Goal: Task Accomplishment & Management: Use online tool/utility

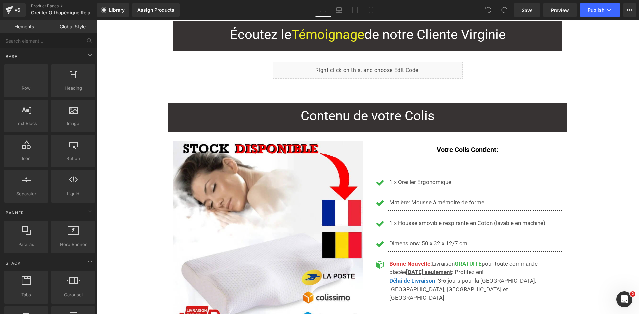
scroll to position [1198, 0]
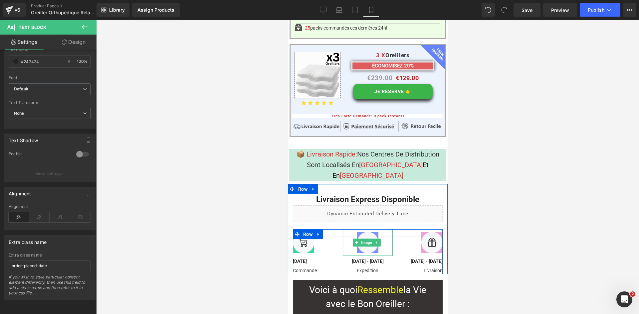
scroll to position [5324, 0]
click at [304, 184] on span "Row" at bounding box center [302, 189] width 13 height 10
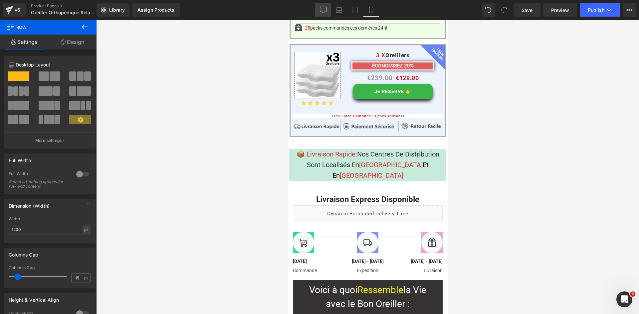
click at [322, 11] on icon at bounding box center [323, 10] width 7 height 7
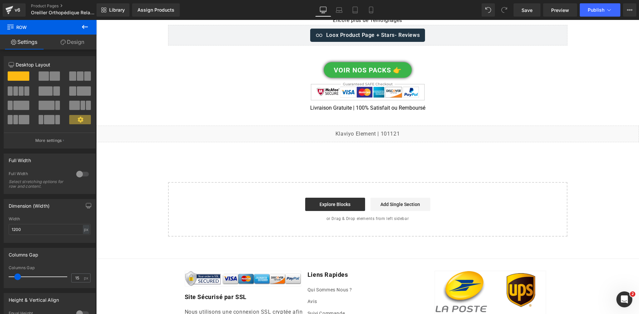
scroll to position [5583, 0]
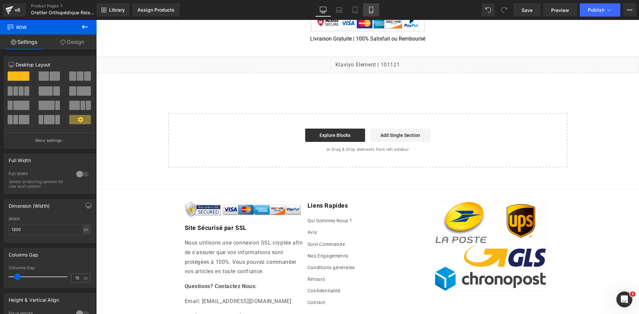
drag, startPoint x: 369, startPoint y: 14, endPoint x: 81, endPoint y: 105, distance: 302.8
click at [369, 14] on link "Mobile" at bounding box center [371, 9] width 16 height 13
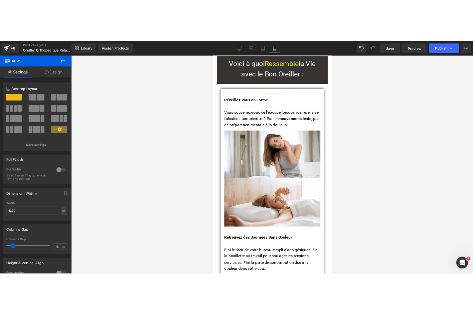
scroll to position [5310, 0]
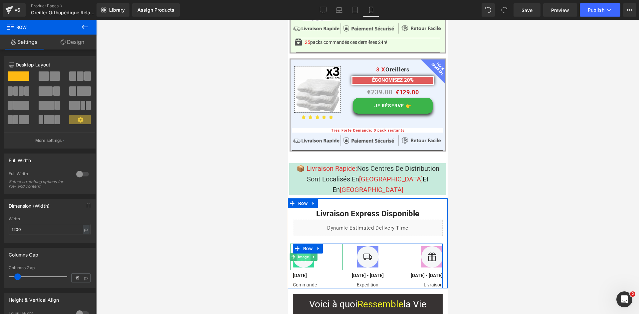
click at [298, 253] on span "Image" at bounding box center [303, 257] width 14 height 8
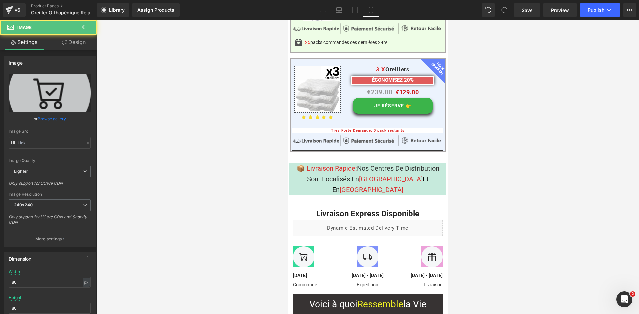
type input "[URL][DOMAIN_NAME]"
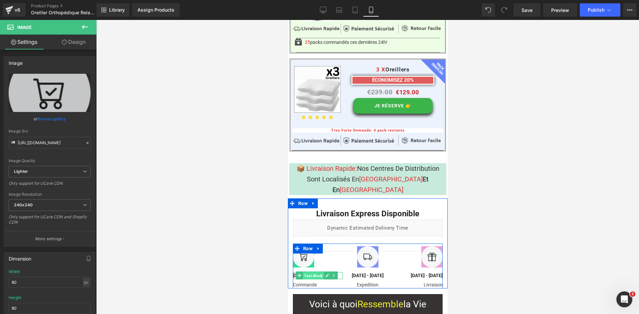
drag, startPoint x: 314, startPoint y: 195, endPoint x: 403, endPoint y: 199, distance: 88.6
click at [314, 272] on span "Text Block" at bounding box center [312, 276] width 21 height 8
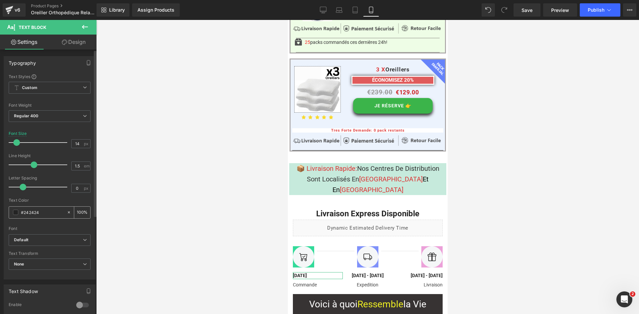
click at [42, 213] on input "#242424" at bounding box center [42, 212] width 43 height 7
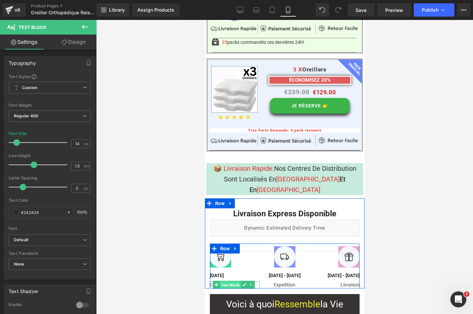
click at [222, 281] on span "Text Block" at bounding box center [230, 285] width 21 height 8
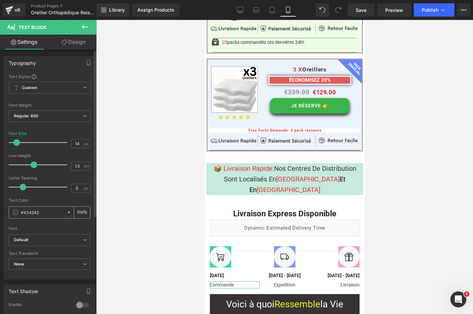
click at [46, 212] on input "#424242" at bounding box center [42, 212] width 43 height 7
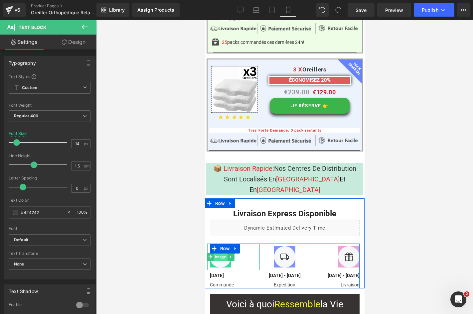
click at [214, 253] on span "Image" at bounding box center [220, 257] width 14 height 8
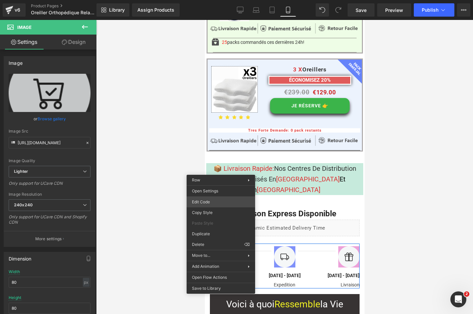
click at [215, 0] on div "Image You are previewing how the will restyle your page. You can not edit Eleme…" at bounding box center [236, 0] width 473 height 0
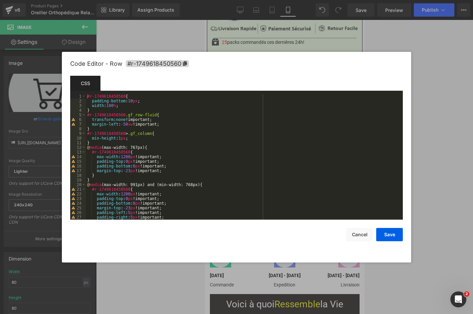
scroll to position [0, 0]
click at [362, 237] on button "Cancel" at bounding box center [359, 234] width 27 height 13
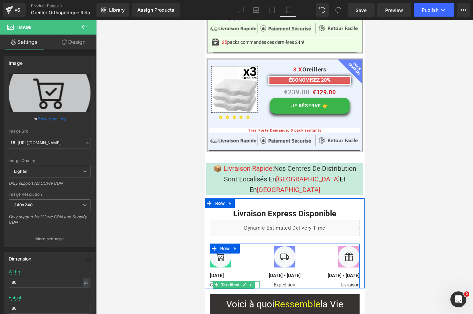
click at [232, 281] on span "Text Block" at bounding box center [230, 285] width 21 height 8
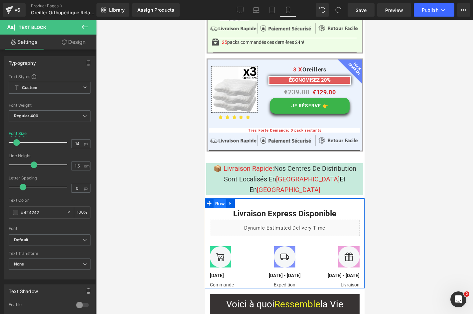
click at [219, 199] on span "Row" at bounding box center [219, 204] width 13 height 10
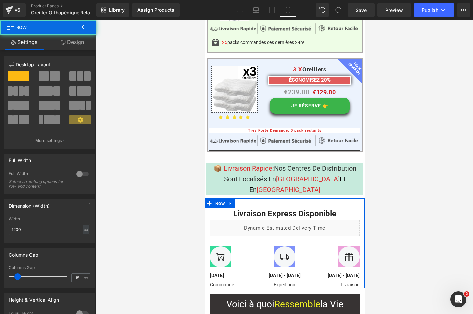
click at [68, 39] on link "Design" at bounding box center [72, 42] width 48 height 15
click at [0, 0] on div "Spacing" at bounding box center [0, 0] width 0 height 0
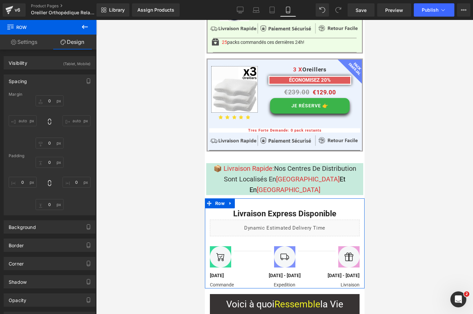
type input "0"
type input "10"
type input "28"
type input "0"
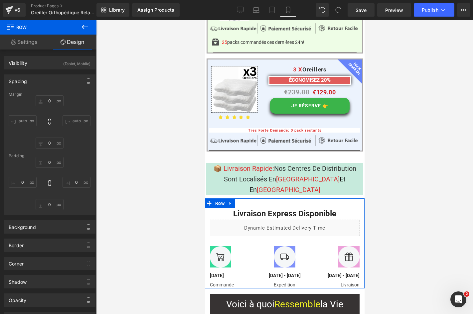
type input "0"
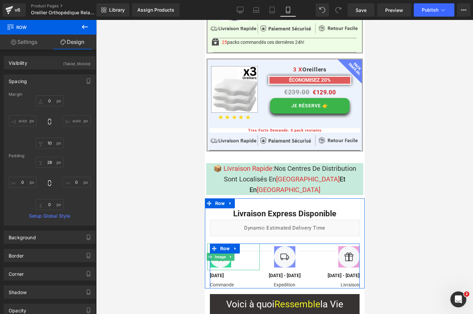
click at [238, 244] on div at bounding box center [233, 257] width 53 height 27
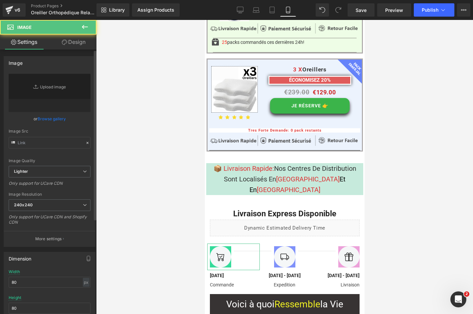
type input "[URL][DOMAIN_NAME]"
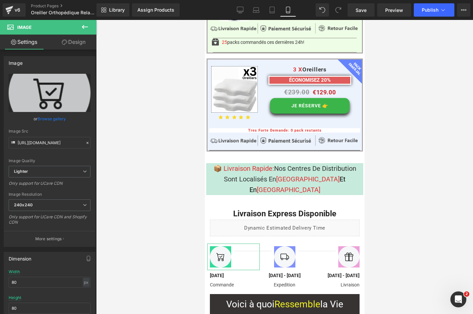
click at [69, 42] on link "Design" at bounding box center [74, 42] width 48 height 15
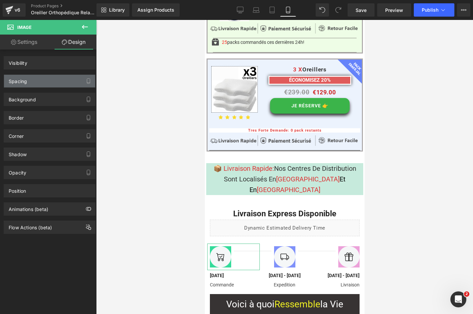
click at [25, 83] on div "Spacing" at bounding box center [18, 79] width 18 height 9
